Goal: Navigation & Orientation: Find specific page/section

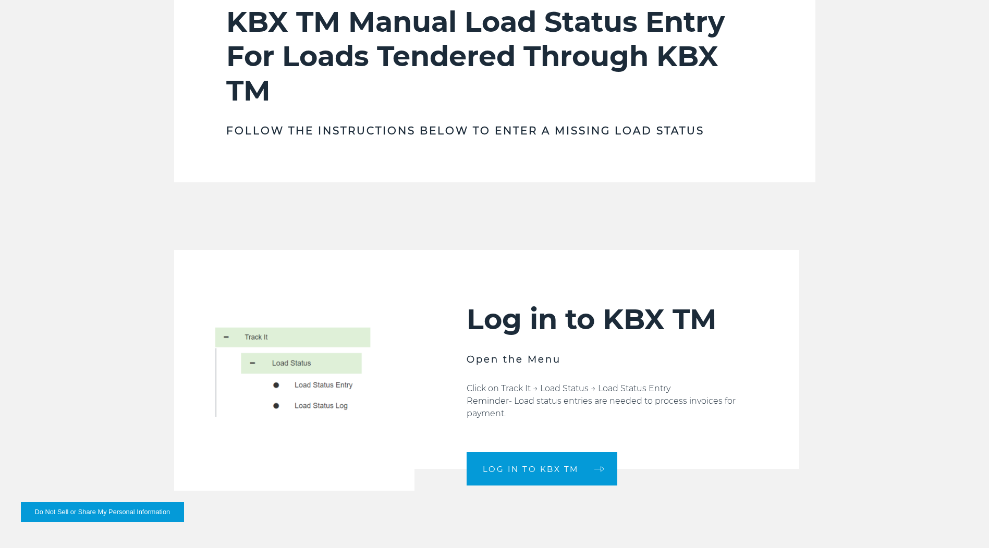
scroll to position [469, 0]
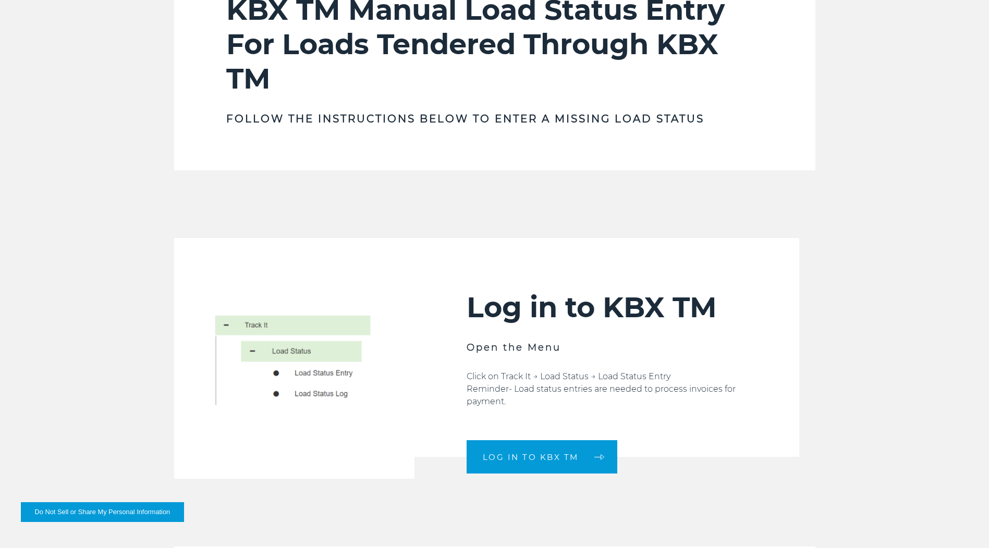
click at [287, 371] on img at bounding box center [294, 358] width 240 height 240
click at [314, 373] on img at bounding box center [294, 358] width 240 height 240
click at [317, 396] on img at bounding box center [294, 358] width 240 height 240
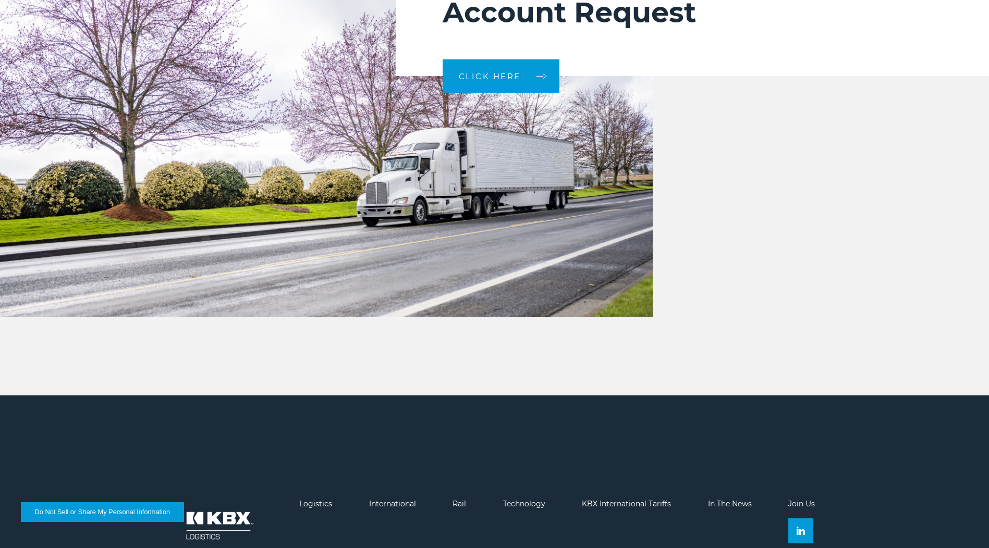
scroll to position [3366, 0]
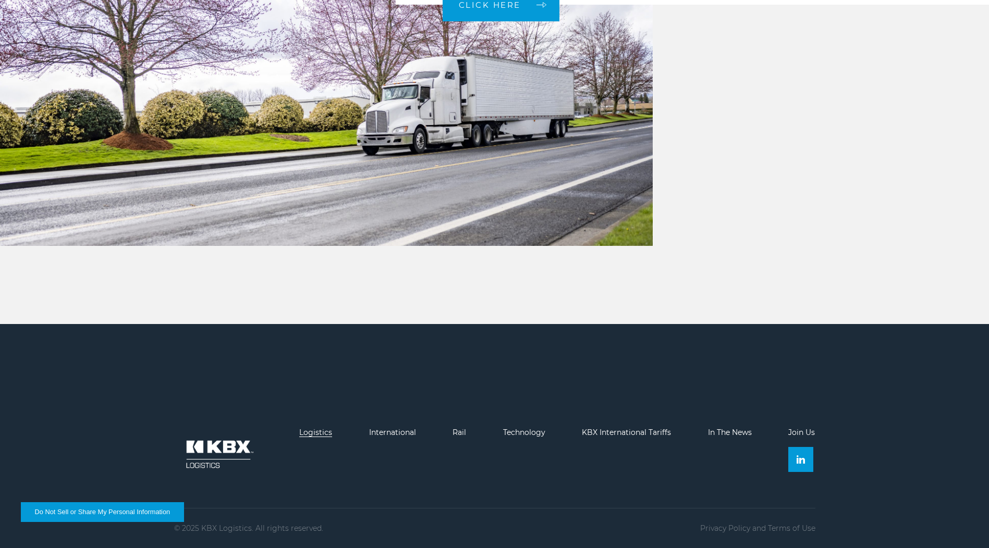
click at [315, 432] on link "Logistics" at bounding box center [315, 432] width 33 height 9
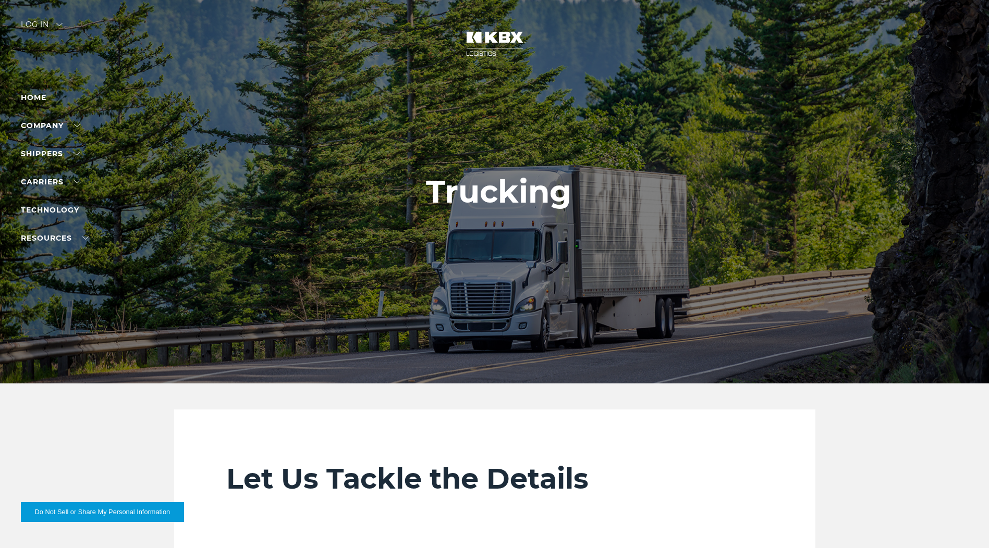
click at [60, 21] on div "Log in" at bounding box center [42, 28] width 42 height 15
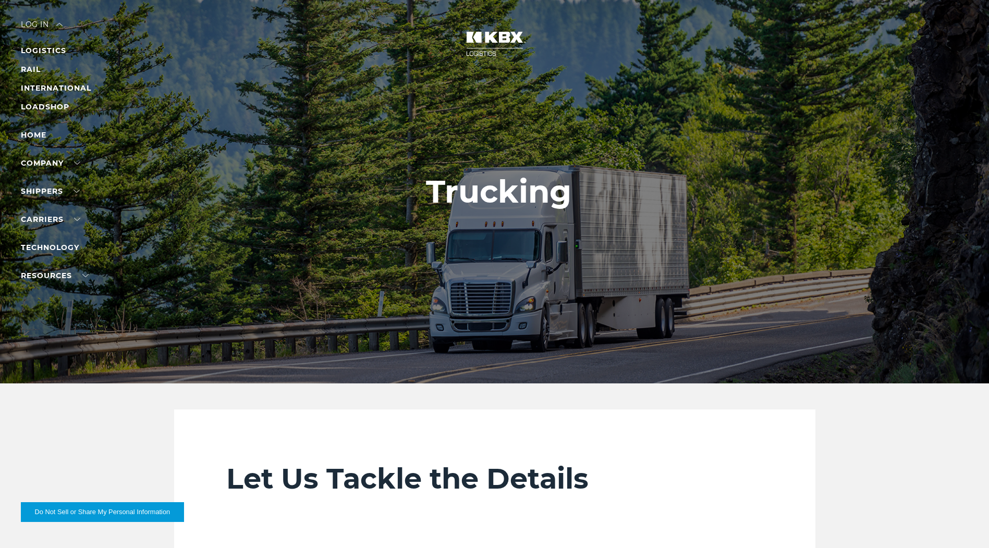
click at [41, 21] on div "Log in" at bounding box center [42, 28] width 42 height 15
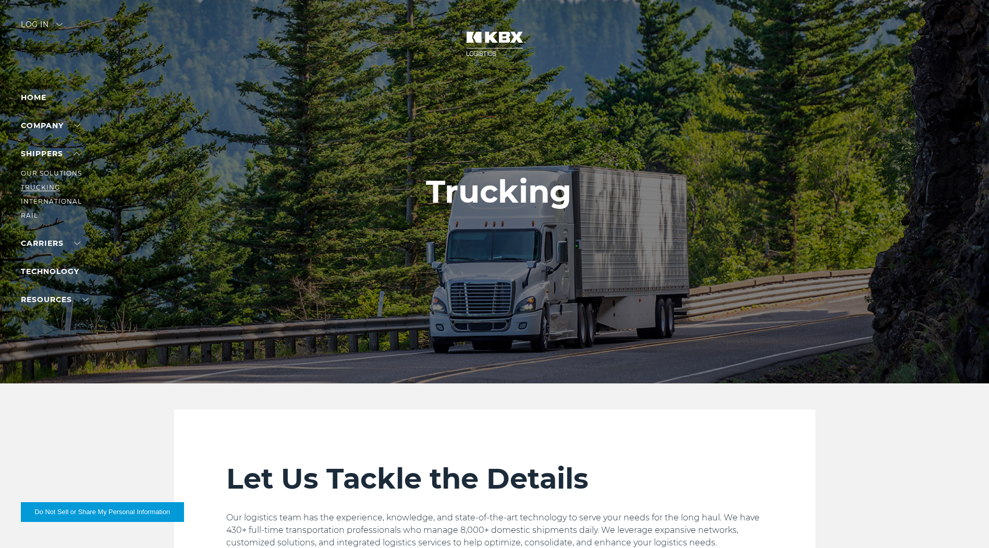
click at [31, 189] on link "Trucking" at bounding box center [40, 187] width 39 height 8
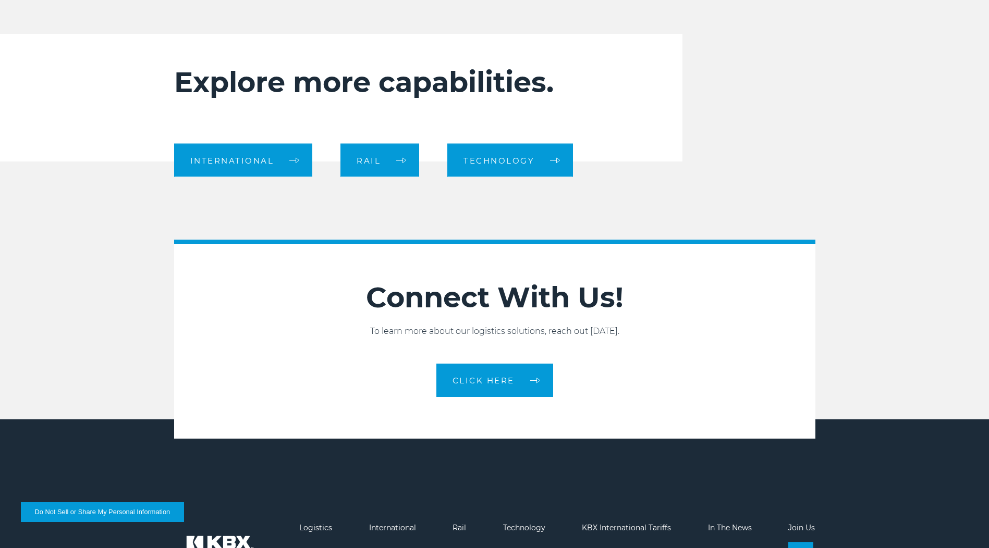
scroll to position [968, 0]
